Goal: Check status: Check status

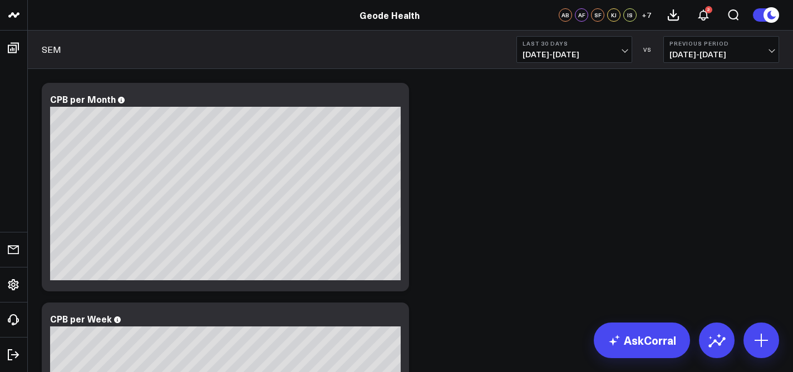
click at [593, 32] on div "SEM Last 30 Days [DATE] - [DATE] VS Previous Period [DATE] - [DATE]" at bounding box center [410, 50] width 765 height 38
click at [596, 47] on button "Last 30 Days [DATE] - [DATE]" at bounding box center [575, 49] width 116 height 27
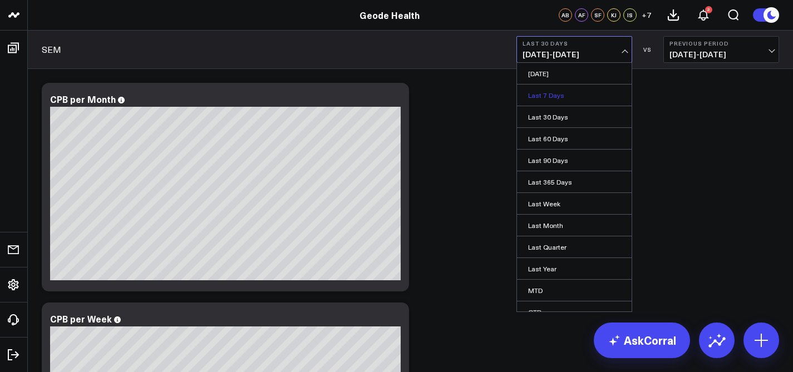
click at [575, 97] on link "Last 7 Days" at bounding box center [574, 95] width 115 height 21
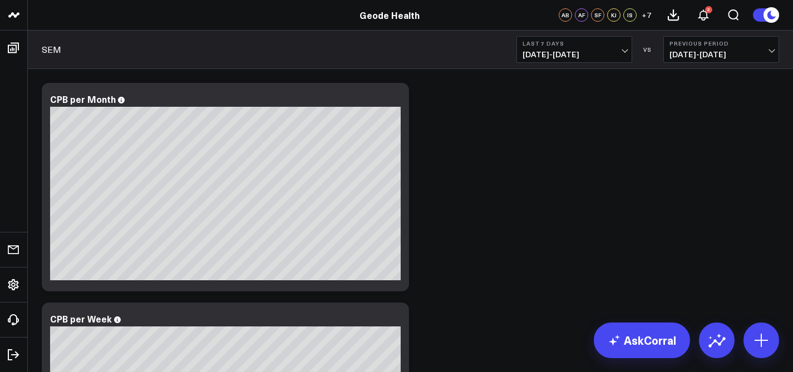
click at [649, 15] on span "+ 7" at bounding box center [646, 15] width 9 height 8
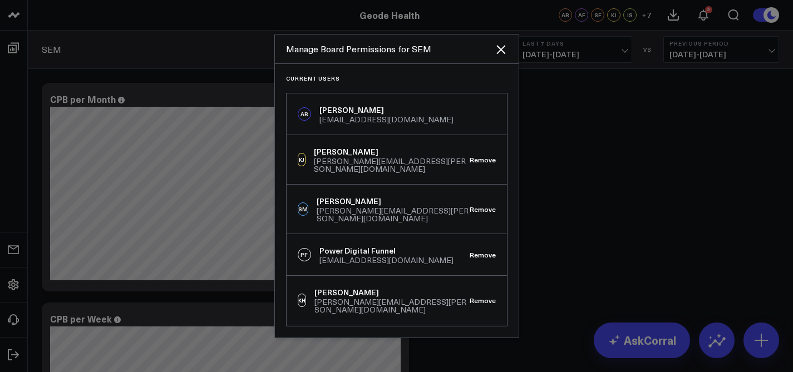
click at [473, 106] on div "AB [PERSON_NAME] [EMAIL_ADDRESS][DOMAIN_NAME]" at bounding box center [397, 115] width 220 height 42
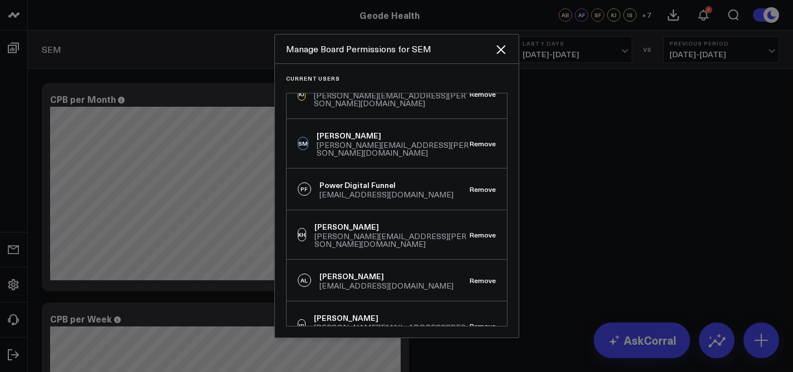
scroll to position [109, 0]
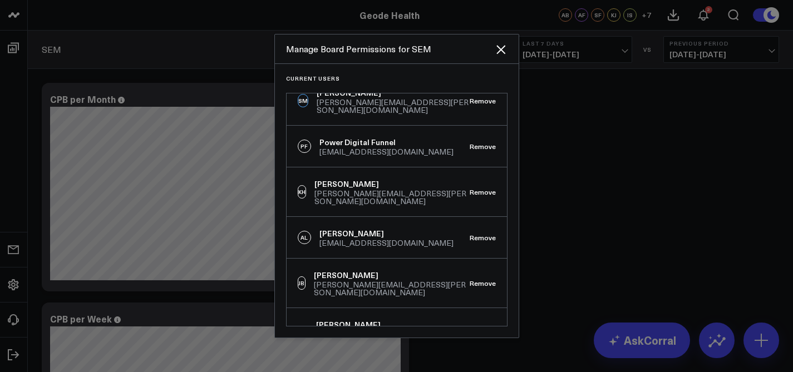
click at [647, 158] on div at bounding box center [396, 186] width 793 height 372
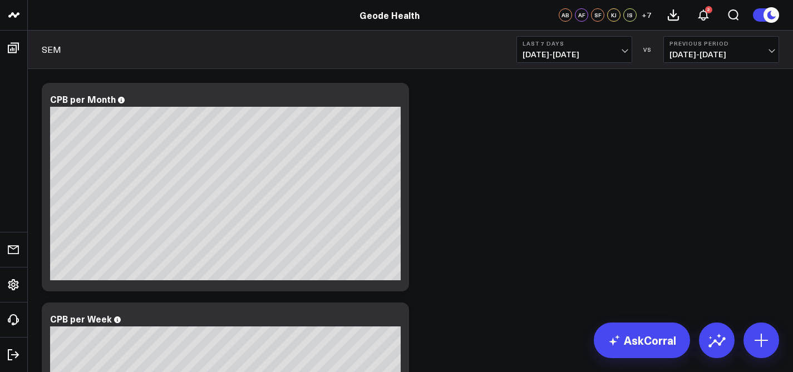
click at [536, 50] on span "[DATE] - [DATE]" at bounding box center [575, 54] width 104 height 9
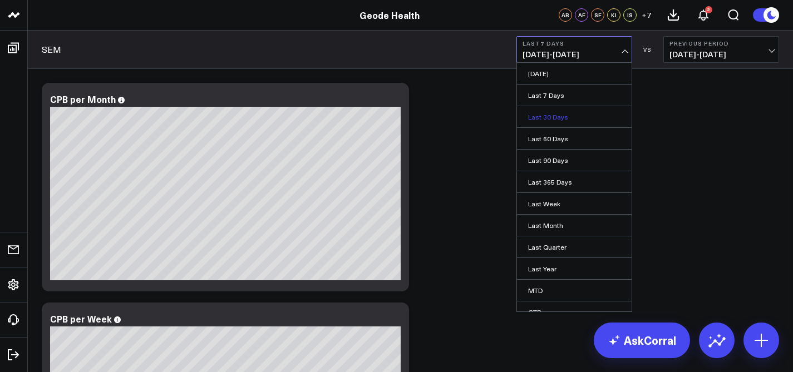
click at [587, 124] on link "Last 30 Days" at bounding box center [574, 116] width 115 height 21
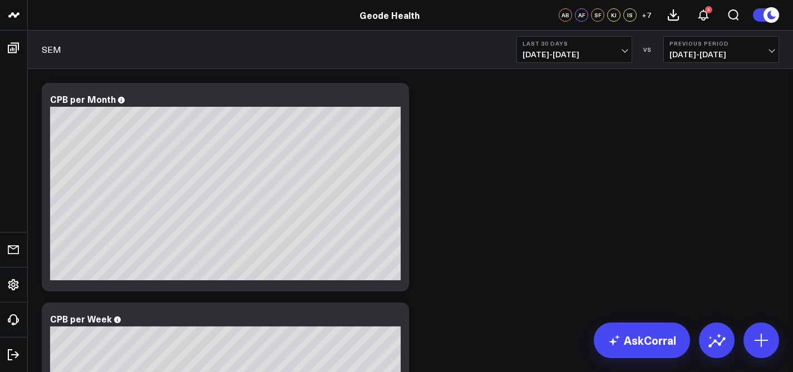
click at [574, 56] on span "[DATE] - [DATE]" at bounding box center [575, 54] width 104 height 9
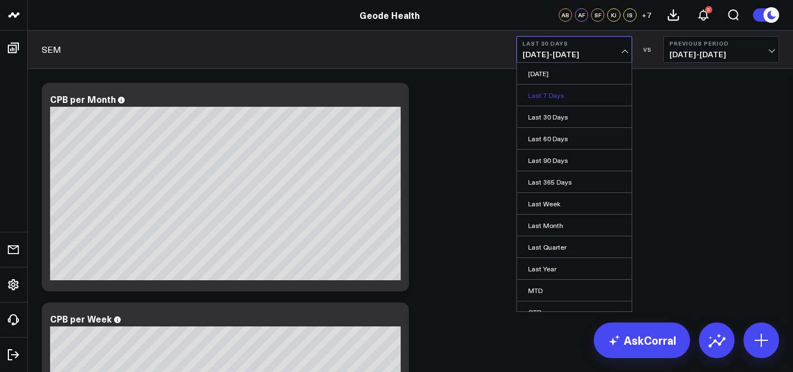
click at [558, 91] on link "Last 7 Days" at bounding box center [574, 95] width 115 height 21
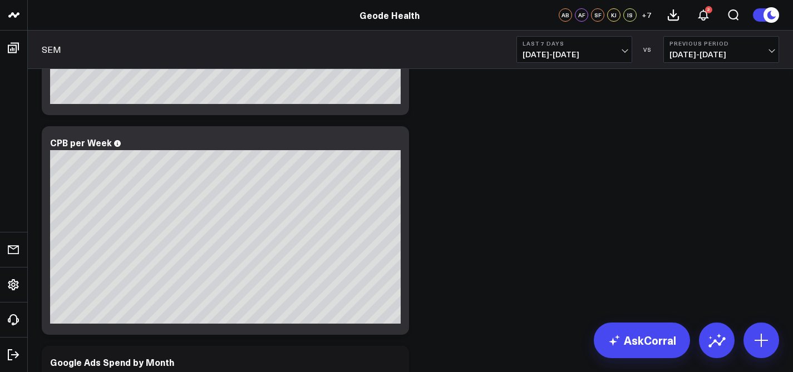
scroll to position [214, 0]
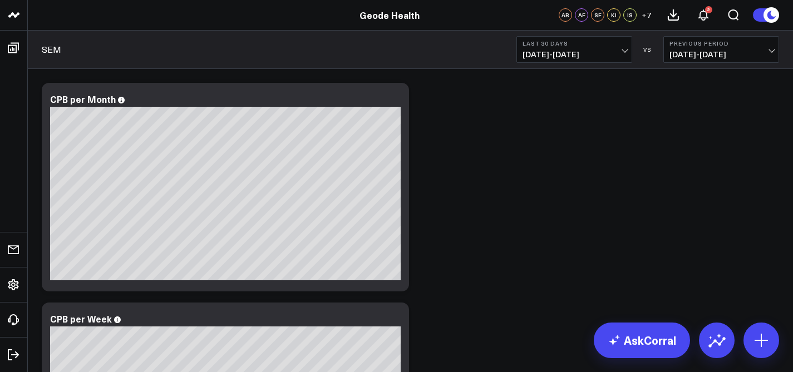
click at [569, 55] on span "[DATE] - [DATE]" at bounding box center [575, 54] width 104 height 9
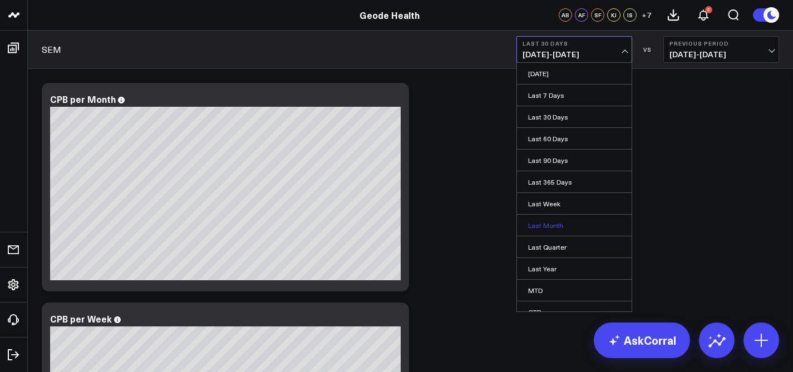
click at [573, 230] on link "Last Month" at bounding box center [574, 225] width 115 height 21
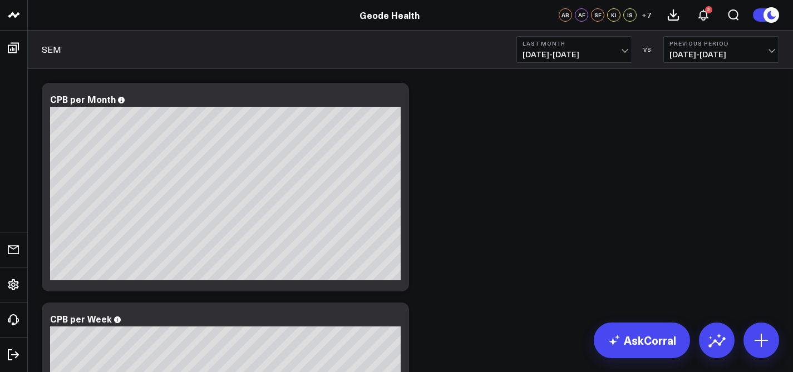
click at [593, 53] on span "08/01/25 - 08/31/25" at bounding box center [575, 54] width 104 height 9
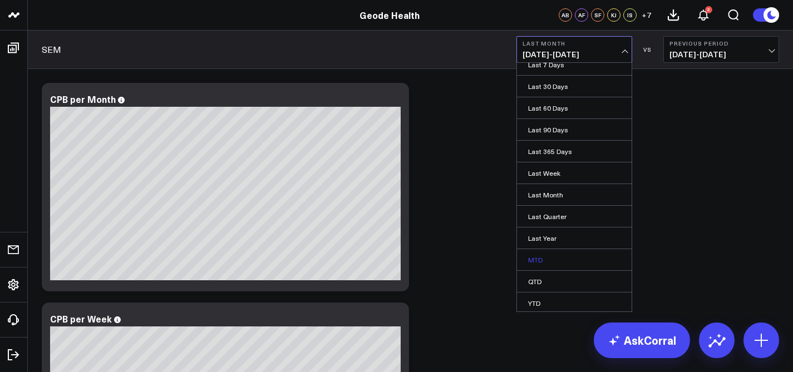
scroll to position [55, 0]
click at [557, 299] on link "Custom Dates" at bounding box center [574, 301] width 115 height 21
select select "8"
select select "2025"
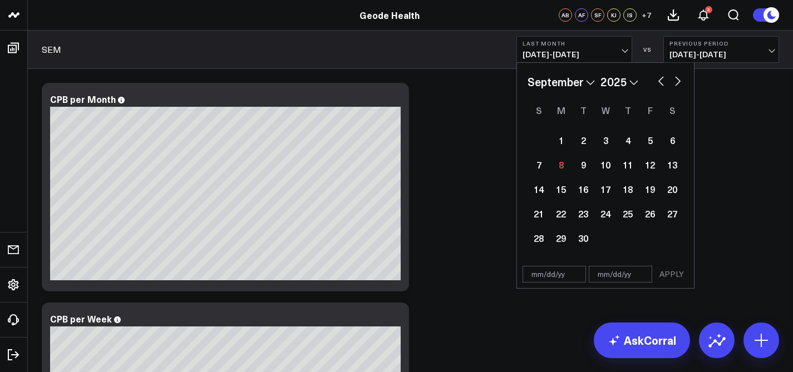
click at [656, 80] on button "button" at bounding box center [661, 79] width 11 height 13
select select "7"
select select "2025"
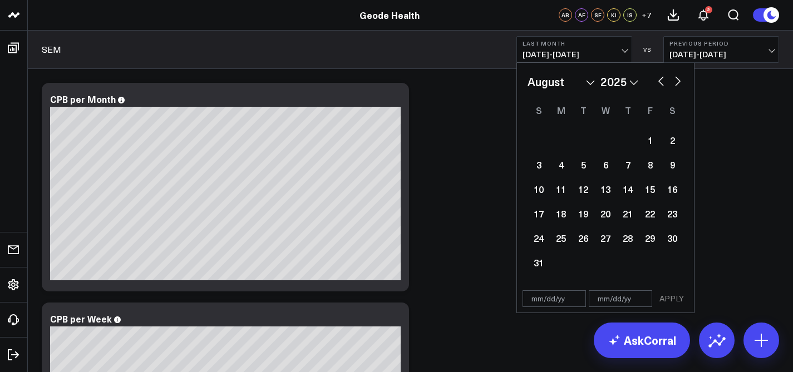
click at [657, 79] on button "button" at bounding box center [661, 79] width 11 height 13
select select "6"
select select "2025"
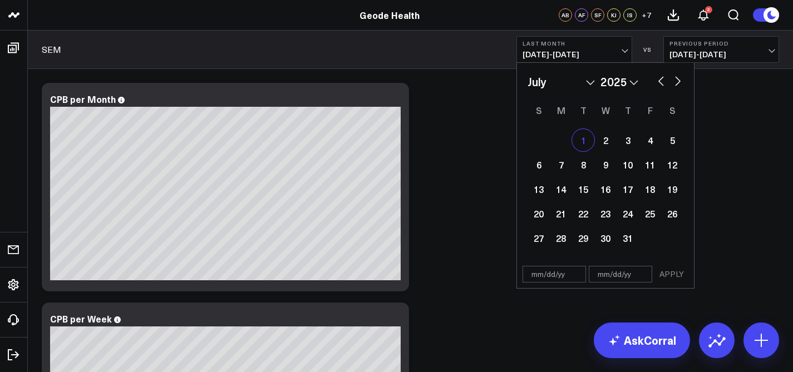
click at [588, 136] on div "1" at bounding box center [583, 140] width 22 height 22
type input "07/01/25"
select select "6"
select select "2025"
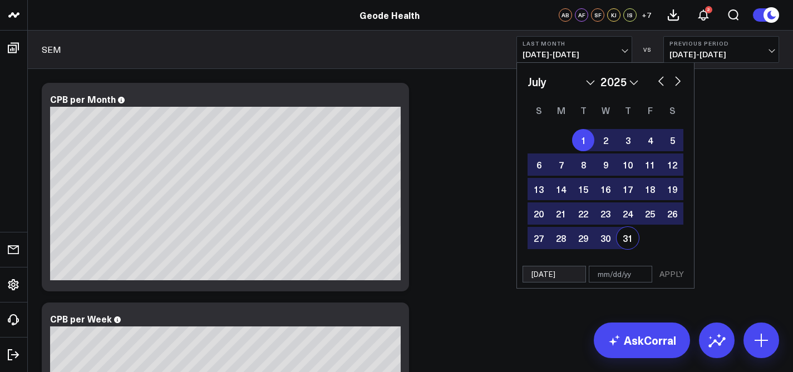
click at [628, 237] on div "31" at bounding box center [628, 238] width 22 height 22
type input "07/31/25"
select select "6"
select select "2025"
click at [671, 275] on button "APPLY" at bounding box center [671, 274] width 33 height 17
